Goal: Information Seeking & Learning: Learn about a topic

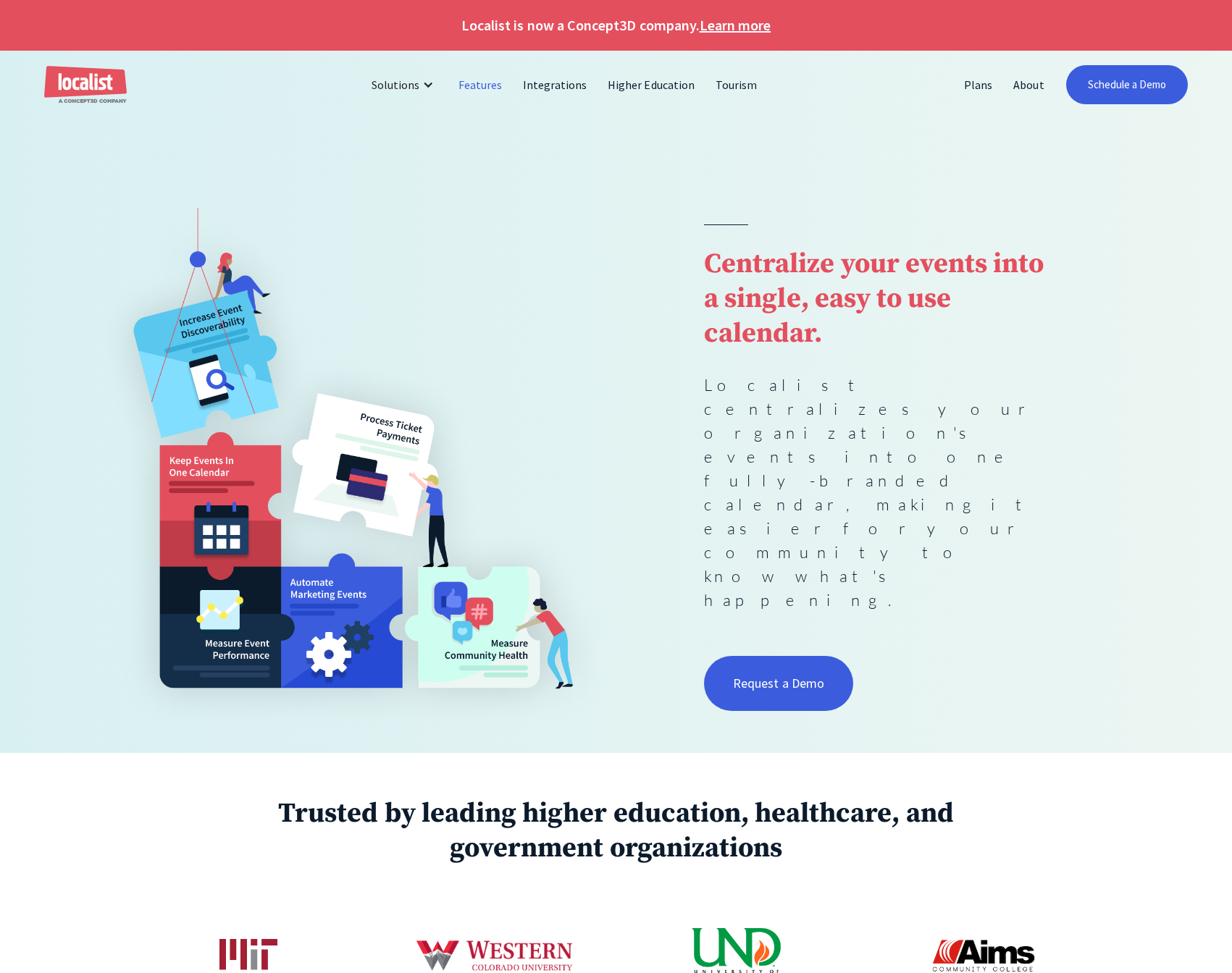
click at [484, 86] on link "Features" at bounding box center [480, 85] width 64 height 35
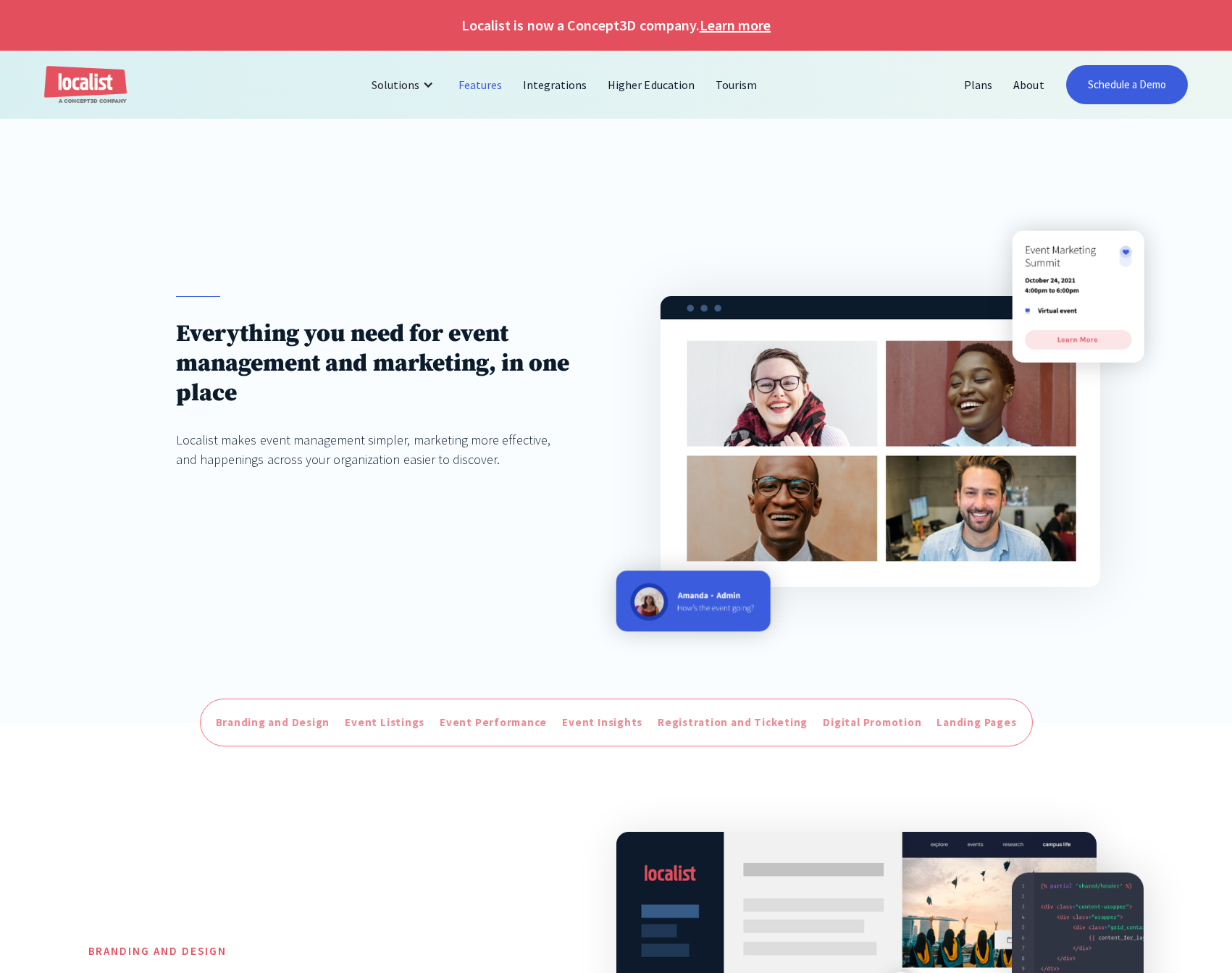
click at [486, 84] on link "Features" at bounding box center [480, 85] width 64 height 35
click at [636, 84] on link "Higher Education" at bounding box center [651, 85] width 108 height 35
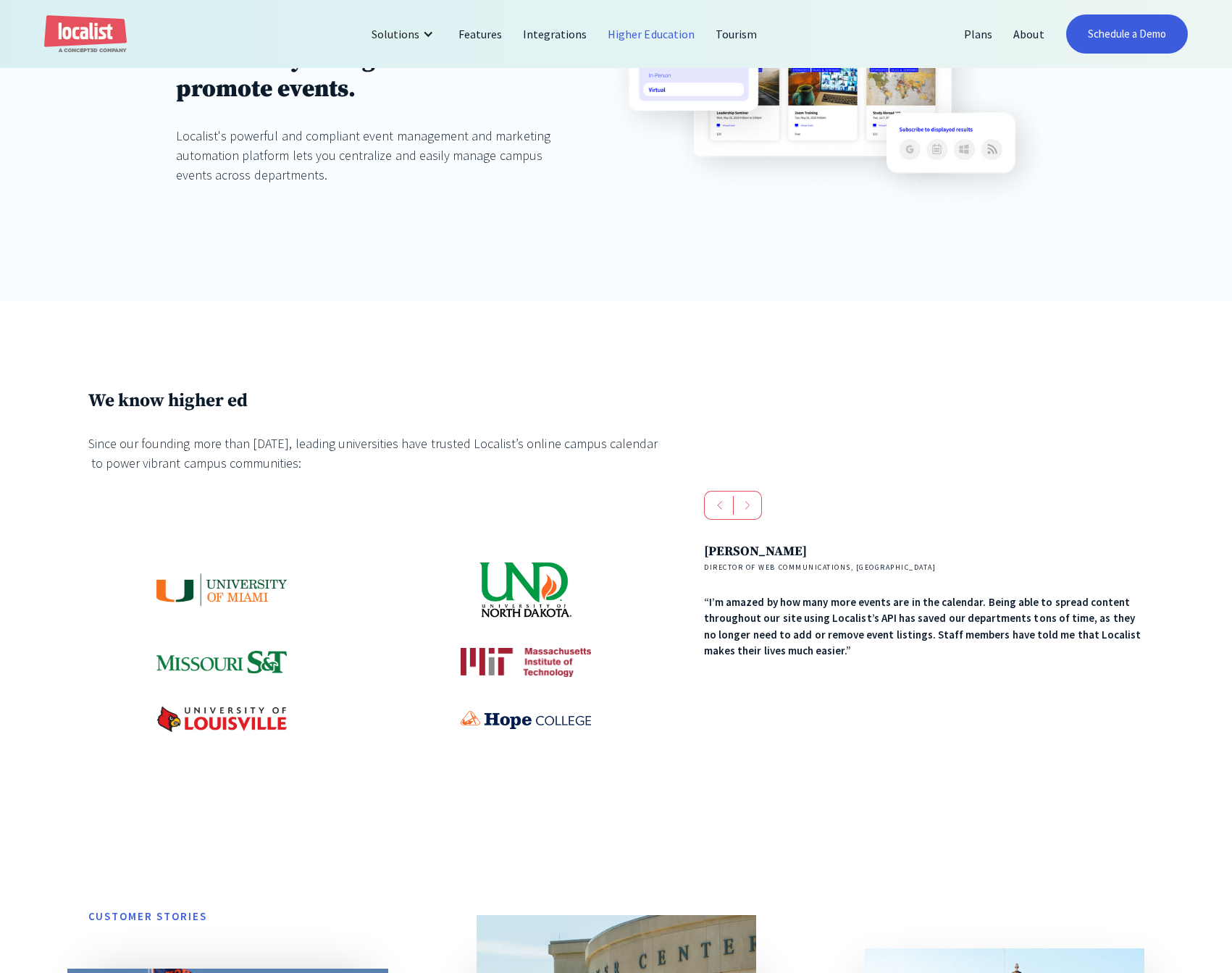
scroll to position [435, 0]
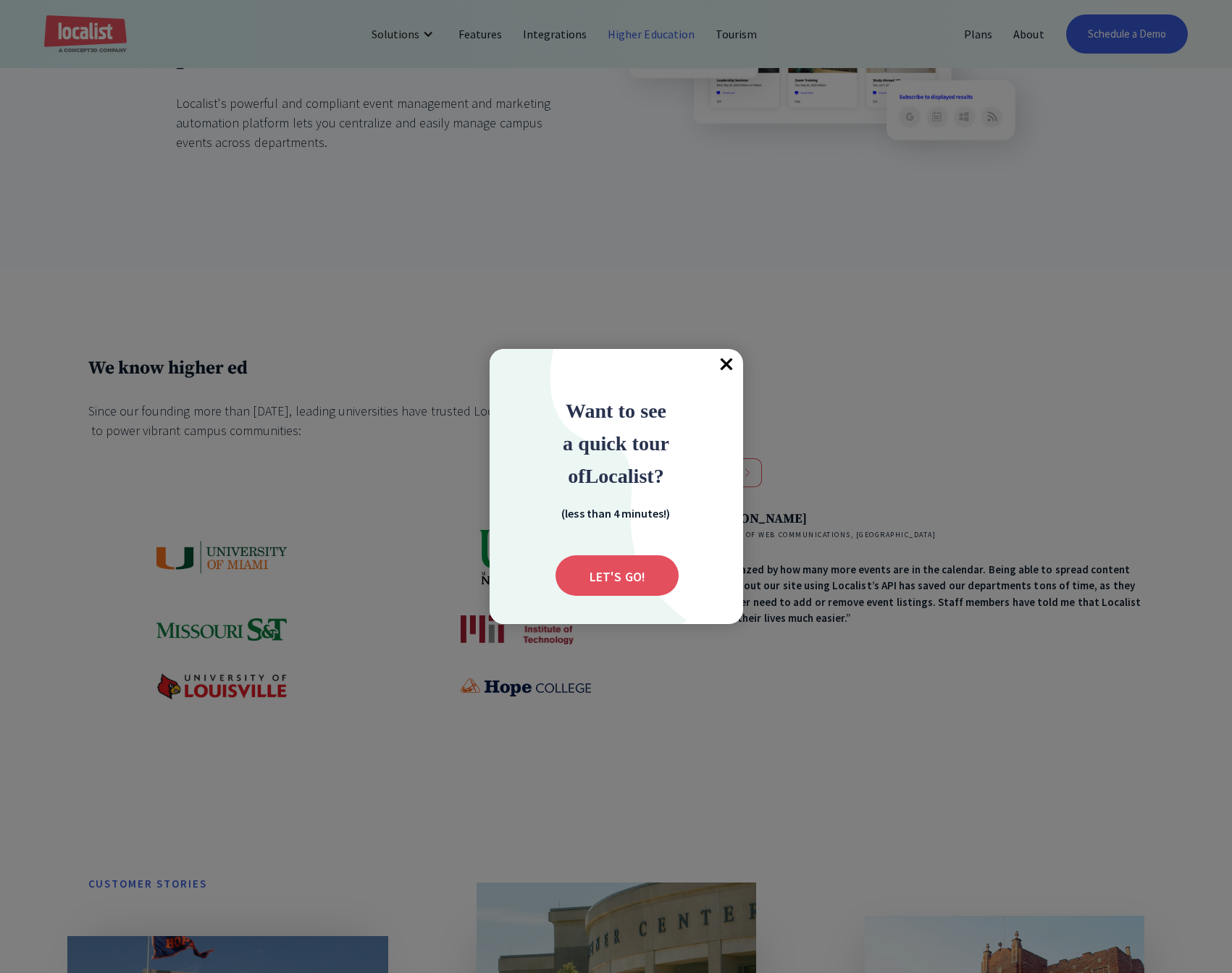
click at [726, 362] on span "×" at bounding box center [727, 365] width 32 height 32
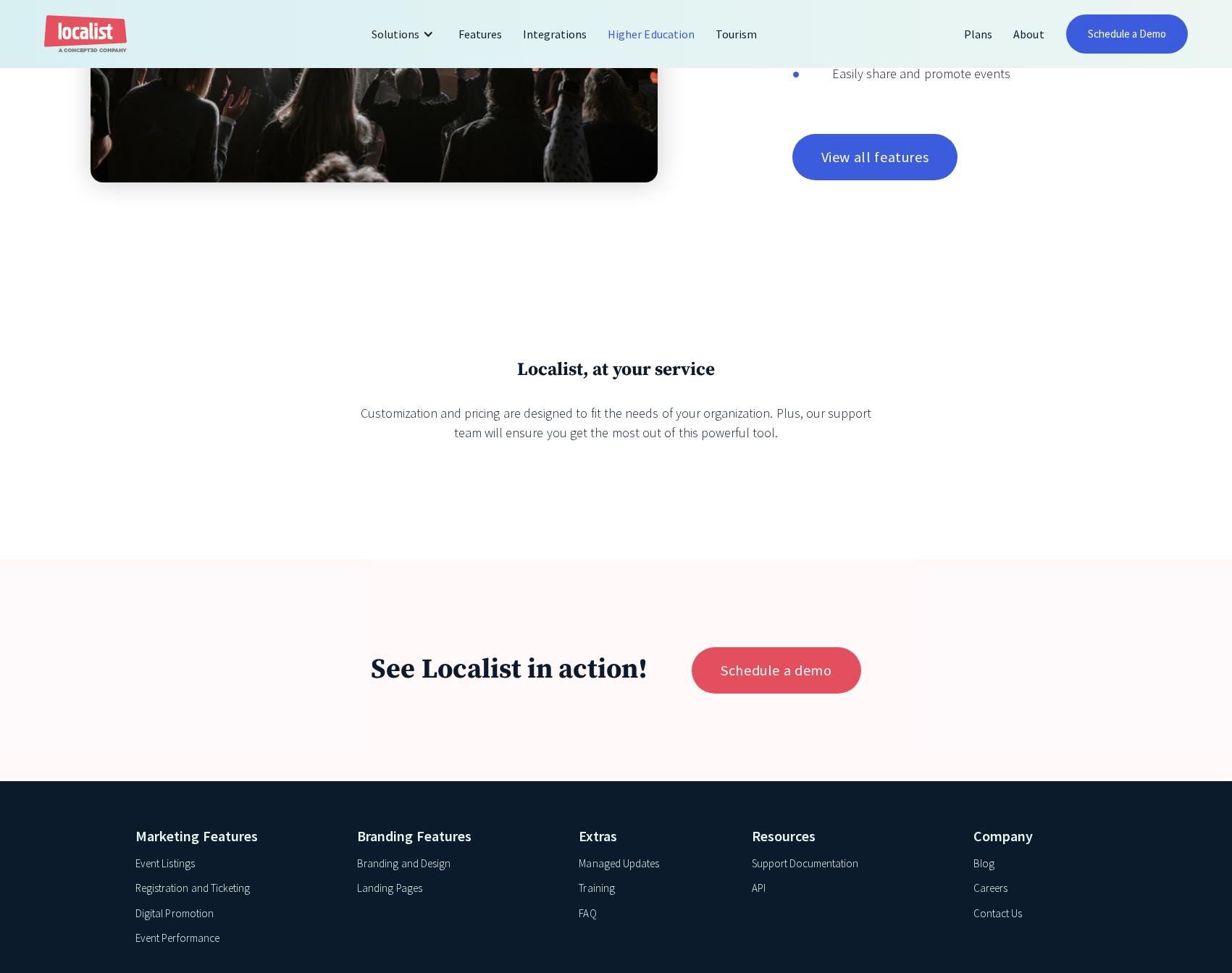
scroll to position [3362, 0]
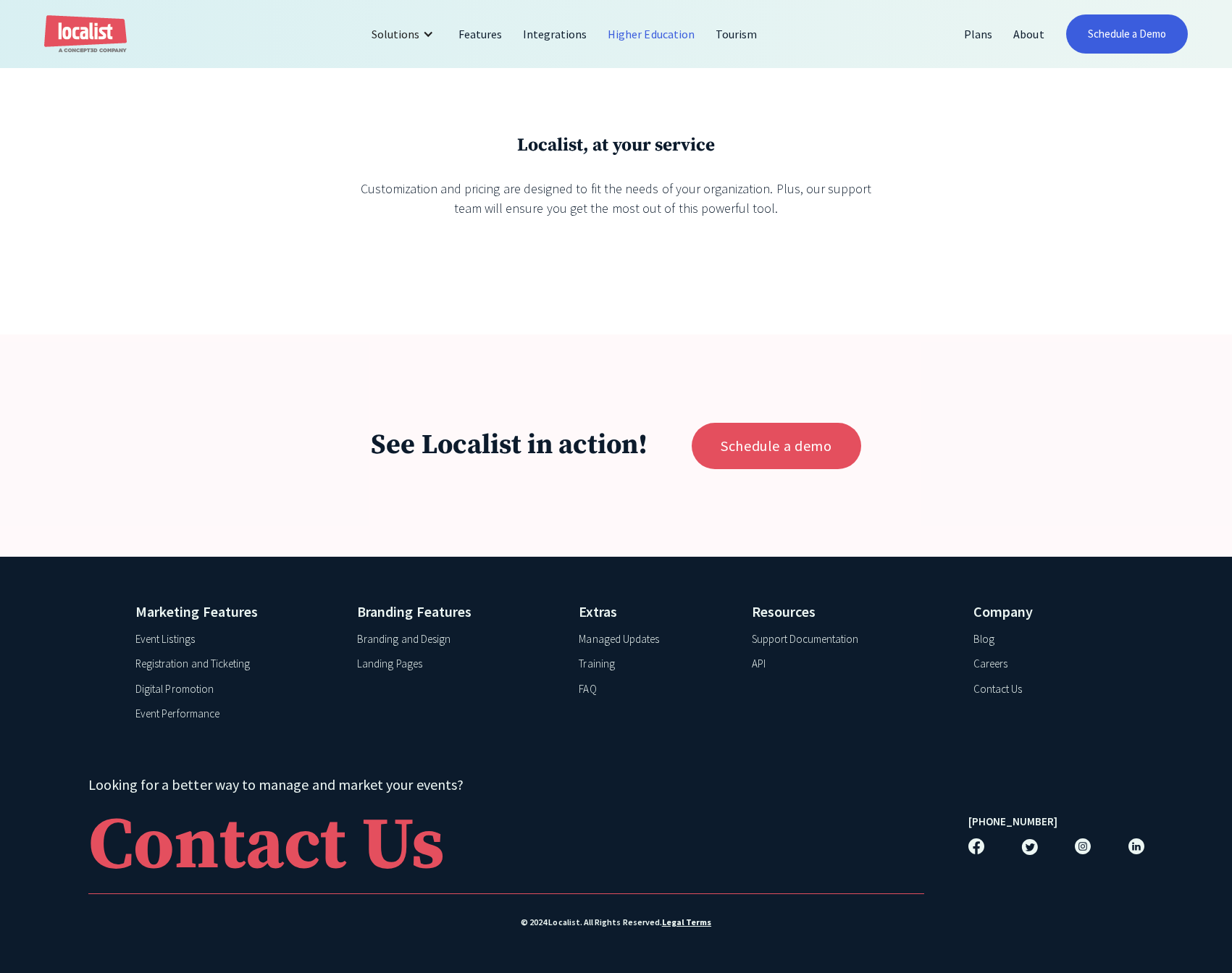
click at [178, 635] on div "Event Listings" at bounding box center [165, 640] width 59 height 17
click at [141, 684] on div "Digital Promotion" at bounding box center [174, 690] width 78 height 17
